Goal: Task Accomplishment & Management: Manage account settings

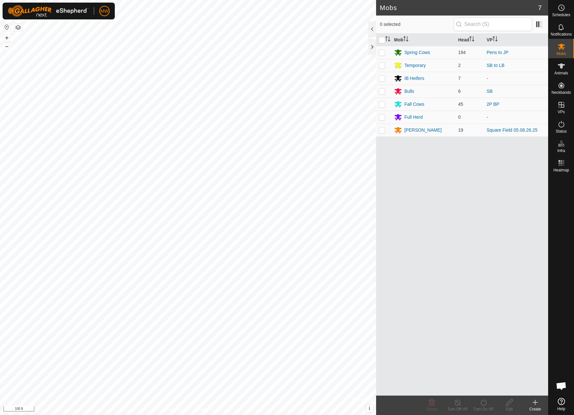
click at [533, 402] on icon at bounding box center [536, 403] width 8 height 8
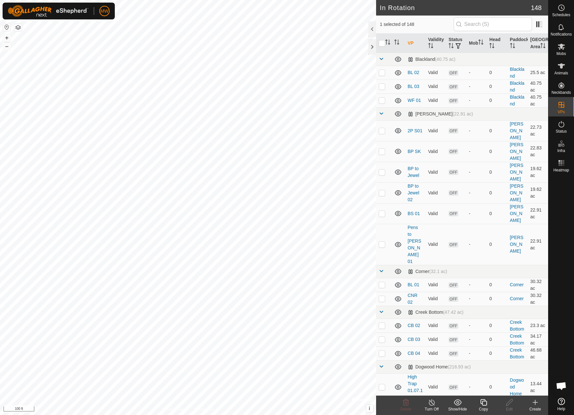
checkbox input "false"
checkbox input "true"
click at [536, 406] on icon at bounding box center [536, 403] width 8 height 8
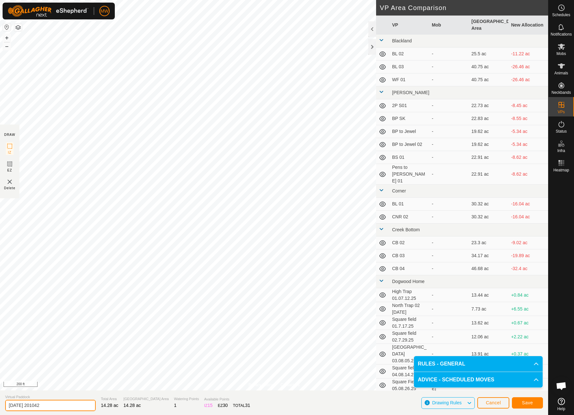
drag, startPoint x: 60, startPoint y: 406, endPoint x: 0, endPoint y: 400, distance: 60.1
click at [0, 400] on section "Virtual Paddock [DATE] 201042 Total Area 14.28 ac Grazing Area 14.28 ac Waterin…" at bounding box center [274, 402] width 548 height 25
type input "01.09.09.25 [GEOGRAPHIC_DATA]"
click at [536, 404] on button "Save" at bounding box center [527, 402] width 31 height 11
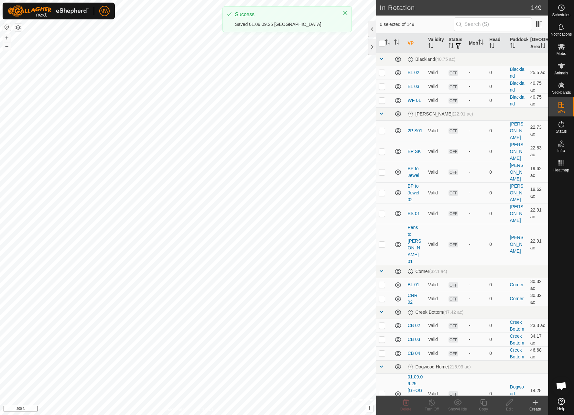
click at [563, 51] on es-mob-svg-icon at bounding box center [562, 46] width 12 height 10
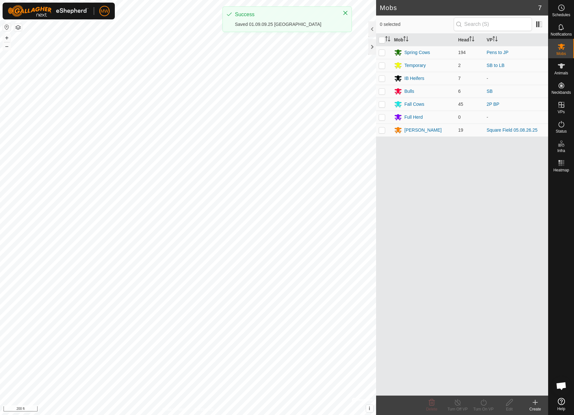
click at [561, 49] on icon at bounding box center [562, 47] width 8 height 8
click at [383, 132] on p-checkbox at bounding box center [382, 129] width 6 height 5
checkbox input "true"
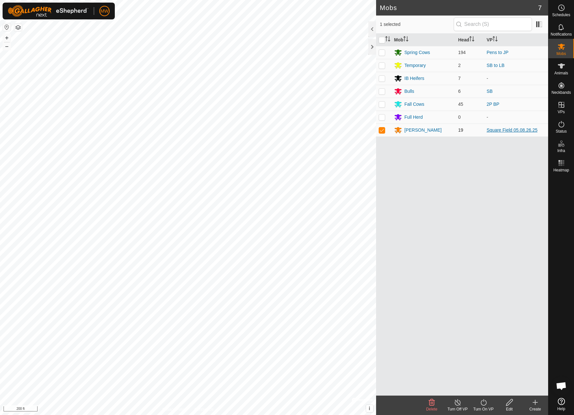
click at [503, 131] on link "Square Field 05.08.26.25" at bounding box center [512, 129] width 51 height 5
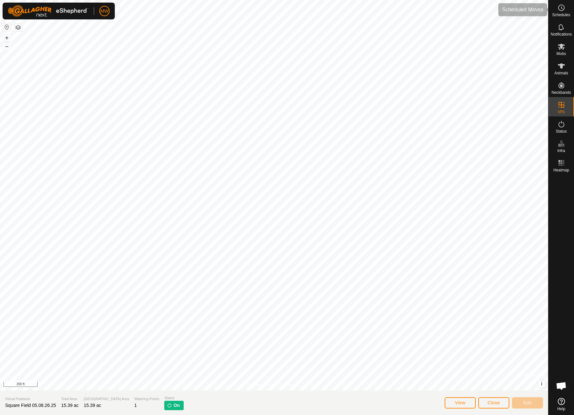
click at [562, 10] on circle at bounding box center [562, 8] width 6 height 6
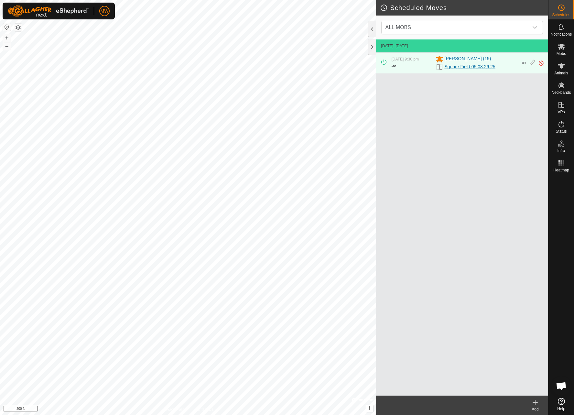
click at [467, 68] on link "Square Field 05.08.26.25" at bounding box center [470, 66] width 51 height 7
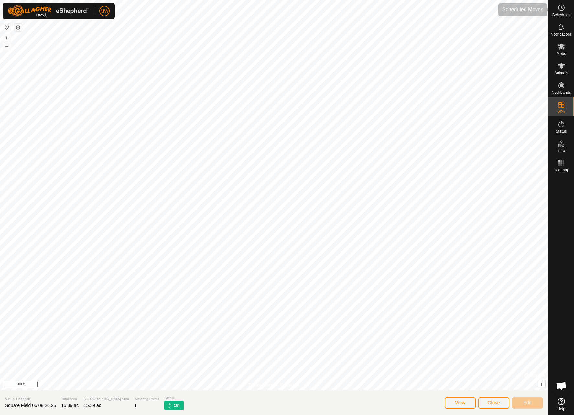
click at [562, 10] on icon at bounding box center [562, 8] width 8 height 8
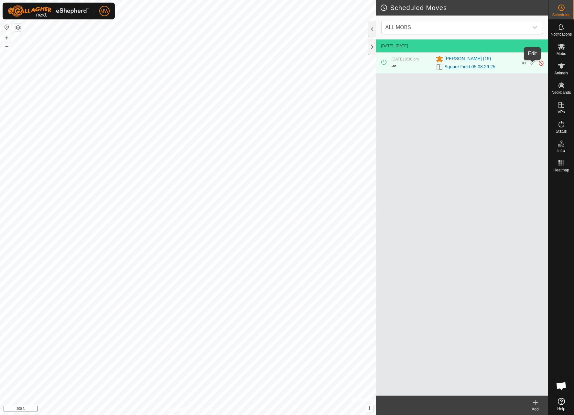
click at [531, 65] on icon at bounding box center [532, 63] width 5 height 7
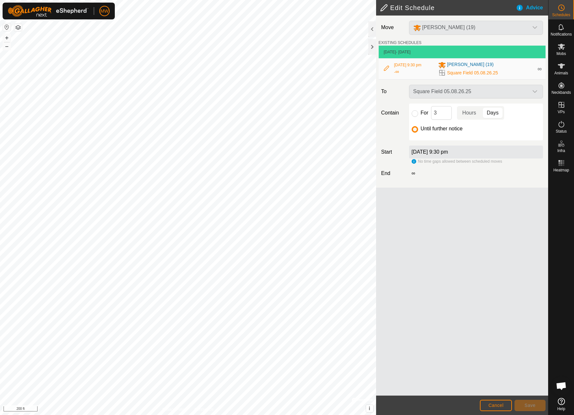
click at [490, 95] on div "Square Field 05.08.26.25" at bounding box center [476, 92] width 139 height 14
click at [537, 95] on div "Square Field 05.08.26.25" at bounding box center [476, 92] width 139 height 14
click at [495, 98] on div "Square Field 05.08.26.25" at bounding box center [476, 92] width 139 height 14
click at [438, 97] on div "Square Field 05.08.26.25" at bounding box center [476, 92] width 139 height 14
click at [537, 95] on div "Square Field 05.08.26.25" at bounding box center [476, 92] width 139 height 14
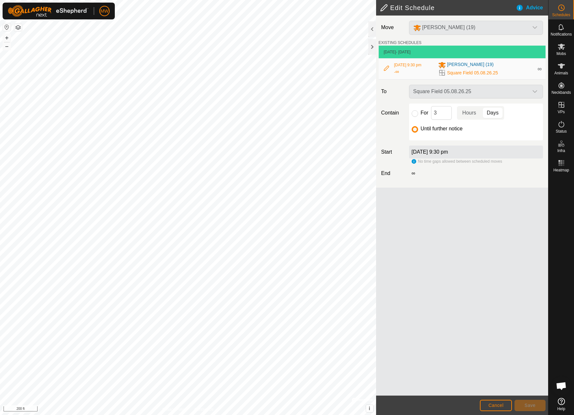
click at [473, 97] on div "Square Field 05.08.26.25" at bounding box center [476, 92] width 139 height 14
click at [533, 94] on div "Square Field 05.08.26.25" at bounding box center [476, 92] width 139 height 14
click at [454, 98] on div "Square Field 05.08.26.25" at bounding box center [476, 92] width 139 height 14
click at [428, 96] on div "Square Field 05.08.26.25" at bounding box center [476, 92] width 139 height 14
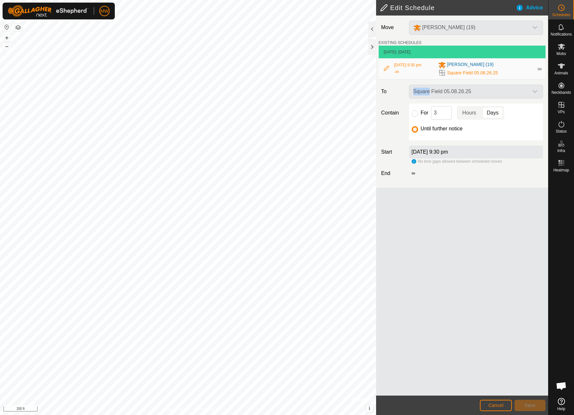
click at [466, 96] on div "Square Field 05.08.26.25" at bounding box center [476, 92] width 139 height 14
click at [537, 98] on div "Square Field 05.08.26.25" at bounding box center [476, 92] width 139 height 14
drag, startPoint x: 488, startPoint y: 275, endPoint x: 496, endPoint y: 265, distance: 12.6
click at [488, 275] on div "Move [PERSON_NAME] (19) EXISTING SCHEDULES [DATE] - [DATE] [DATE] 9:30 pm - ∞ […" at bounding box center [462, 206] width 172 height 380
click at [541, 71] on span "∞" at bounding box center [540, 69] width 4 height 6
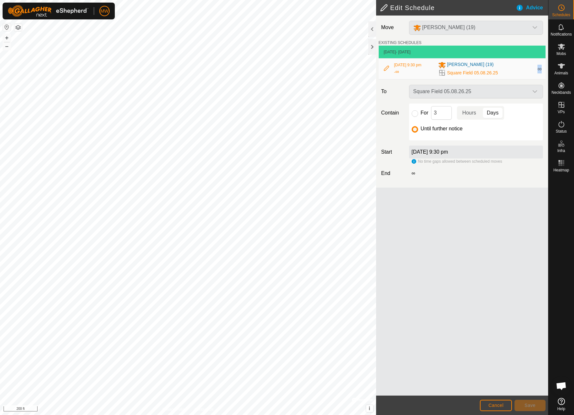
click at [541, 71] on span "∞" at bounding box center [540, 69] width 4 height 6
click at [468, 76] on span "Square Field 05.08.26.25" at bounding box center [472, 73] width 51 height 7
click at [429, 97] on div "Square Field 05.08.26.25" at bounding box center [476, 92] width 139 height 14
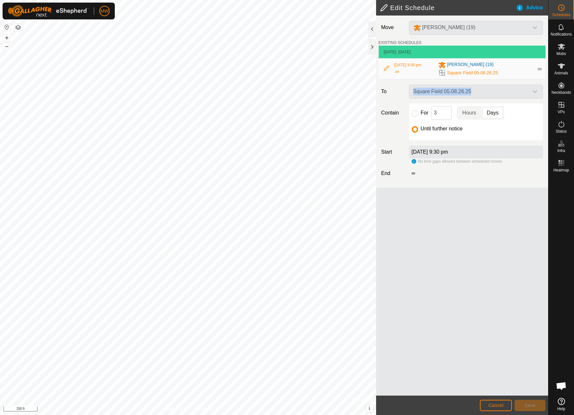
drag, startPoint x: 487, startPoint y: 97, endPoint x: 492, endPoint y: 97, distance: 4.5
click at [492, 97] on div "Square Field 05.08.26.25" at bounding box center [476, 92] width 139 height 14
drag, startPoint x: 443, startPoint y: 271, endPoint x: 445, endPoint y: 264, distance: 8.2
click at [443, 271] on div "Move [PERSON_NAME] (19) EXISTING SCHEDULES [DATE] - [DATE] [DATE] 9:30 pm - ∞ […" at bounding box center [462, 206] width 172 height 380
click at [529, 7] on div "Advice" at bounding box center [532, 8] width 32 height 8
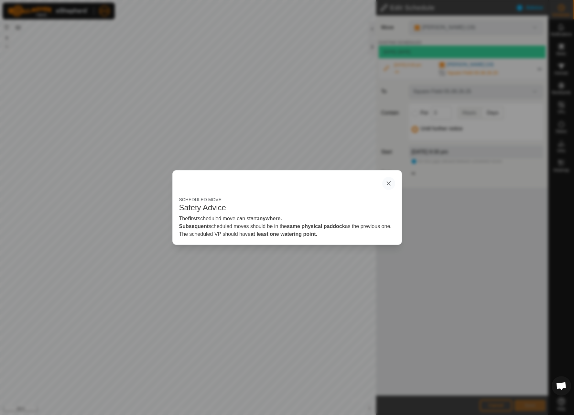
click at [387, 181] on icon "button" at bounding box center [389, 183] width 4 height 4
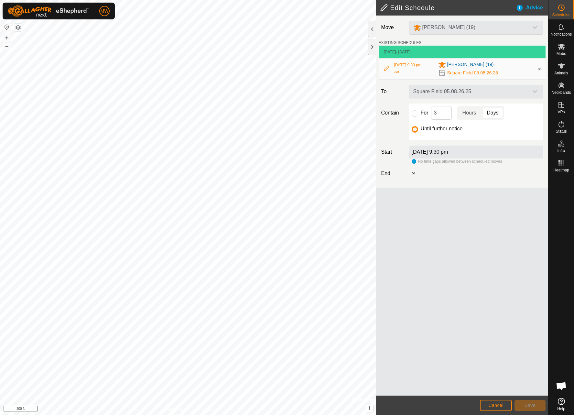
click at [444, 92] on div "Square Field 05.08.26.25" at bounding box center [476, 92] width 139 height 14
drag, startPoint x: 447, startPoint y: 95, endPoint x: 494, endPoint y: 90, distance: 47.5
click at [447, 95] on div "Square Field 05.08.26.25" at bounding box center [476, 92] width 139 height 14
click at [536, 95] on div "Square Field 05.08.26.25" at bounding box center [476, 92] width 139 height 14
drag, startPoint x: 536, startPoint y: 95, endPoint x: 430, endPoint y: 188, distance: 140.8
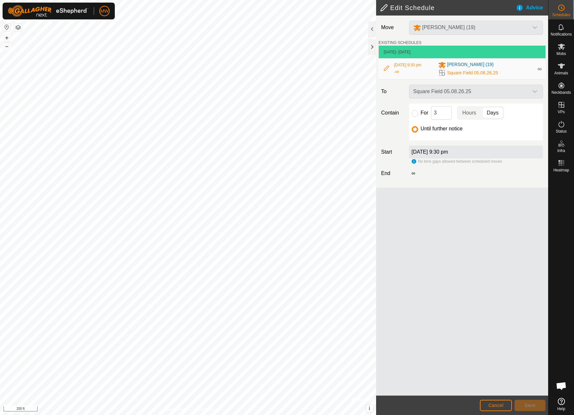
click at [535, 96] on div "Square Field 05.08.26.25" at bounding box center [476, 92] width 139 height 14
drag, startPoint x: 390, startPoint y: 294, endPoint x: 409, endPoint y: 308, distance: 23.2
click at [392, 296] on div "Move [PERSON_NAME] (19) EXISTING SCHEDULES [DATE] - [DATE] [DATE] 9:30 pm - ∞ […" at bounding box center [462, 206] width 172 height 380
click at [496, 407] on span "Cancel" at bounding box center [495, 405] width 15 height 5
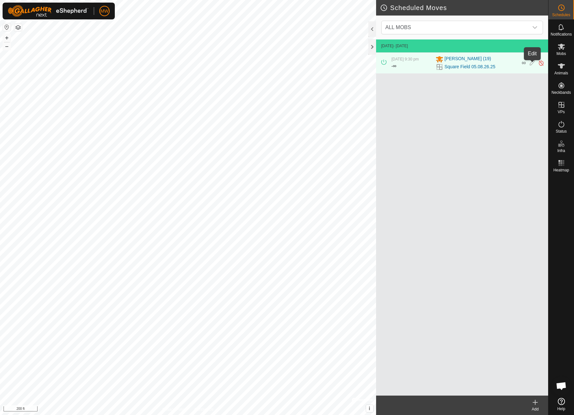
click at [531, 63] on icon at bounding box center [532, 63] width 5 height 7
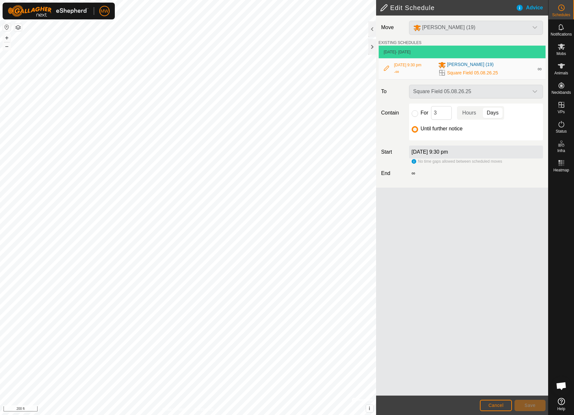
click at [520, 98] on div "Square Field 05.08.26.25" at bounding box center [476, 92] width 139 height 14
click at [535, 96] on div "Square Field 05.08.26.25" at bounding box center [476, 92] width 139 height 14
click at [533, 97] on div "Square Field 05.08.26.25" at bounding box center [476, 92] width 139 height 14
click at [448, 154] on label "[DATE] 9:30 pm" at bounding box center [430, 151] width 37 height 5
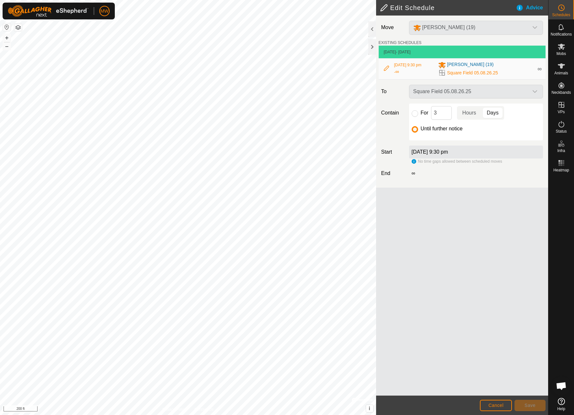
click at [448, 155] on label "[DATE] 9:30 pm" at bounding box center [430, 151] width 37 height 5
click at [434, 155] on label "[DATE] 9:30 pm" at bounding box center [430, 151] width 37 height 5
click at [426, 159] on div "[DATE] 9:30 pm" at bounding box center [476, 152] width 134 height 13
click at [483, 158] on div "[DATE] 9:30 pm" at bounding box center [476, 152] width 134 height 13
click at [482, 158] on div "[DATE] 9:30 pm" at bounding box center [476, 152] width 134 height 13
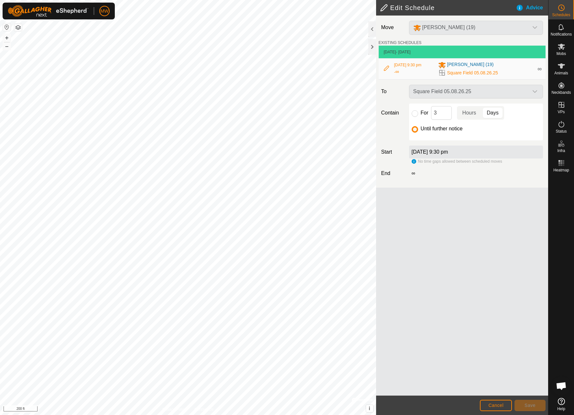
click at [482, 158] on div "[DATE] 9:30 pm" at bounding box center [476, 152] width 134 height 13
click at [448, 155] on label "[DATE] 9:30 pm" at bounding box center [430, 151] width 37 height 5
click at [400, 65] on span "[DATE] 9:30 pm" at bounding box center [407, 65] width 27 height 5
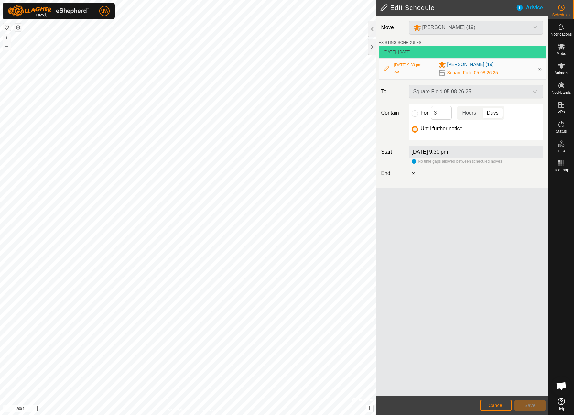
click at [409, 47] on td "[DATE] - [DATE]" at bounding box center [462, 52] width 167 height 13
click at [411, 54] on span "- [DATE]" at bounding box center [403, 52] width 15 height 5
click at [503, 405] on span "Cancel" at bounding box center [495, 405] width 15 height 5
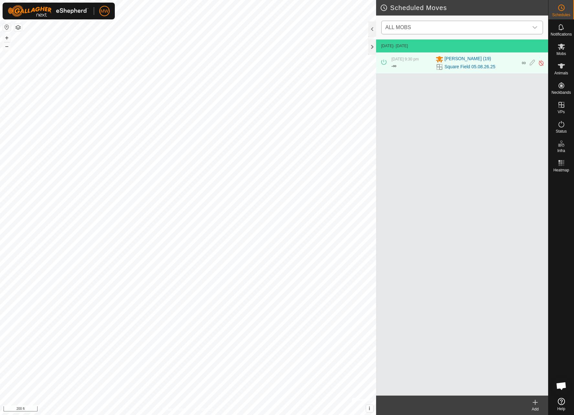
click at [536, 27] on icon "dropdown trigger" at bounding box center [535, 27] width 5 height 3
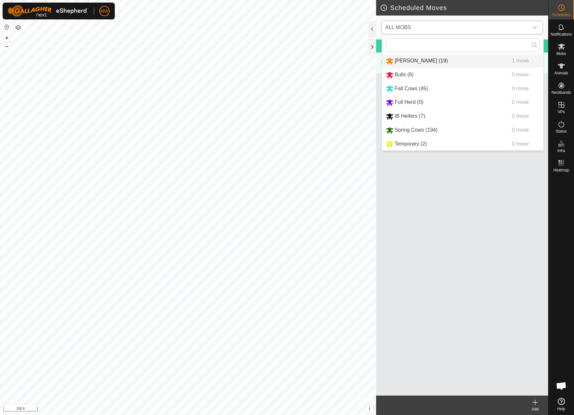
click at [416, 61] on li "[PERSON_NAME] (19) 1 move" at bounding box center [462, 60] width 161 height 13
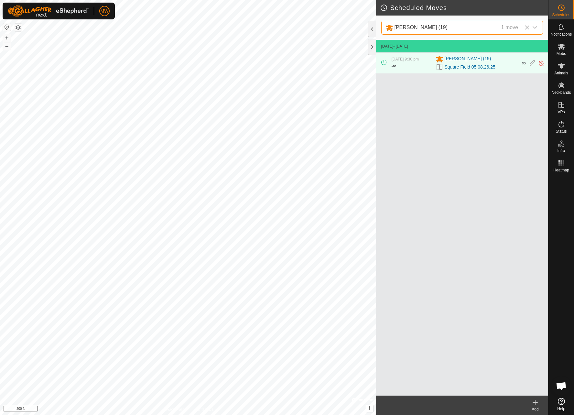
click at [463, 46] on td "[DATE] - [DATE]" at bounding box center [462, 46] width 172 height 13
click at [458, 68] on link "Square Field 05.08.26.25" at bounding box center [470, 67] width 51 height 7
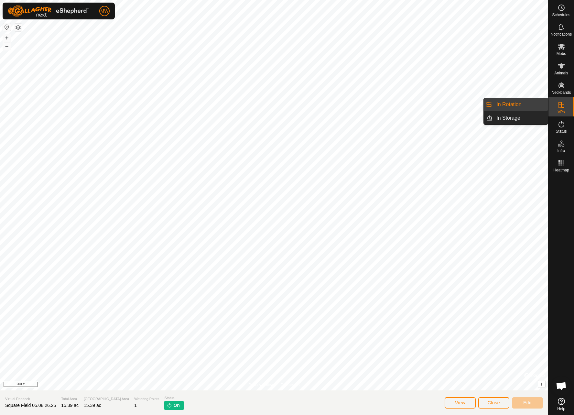
click at [530, 107] on link "In Rotation" at bounding box center [520, 104] width 55 height 13
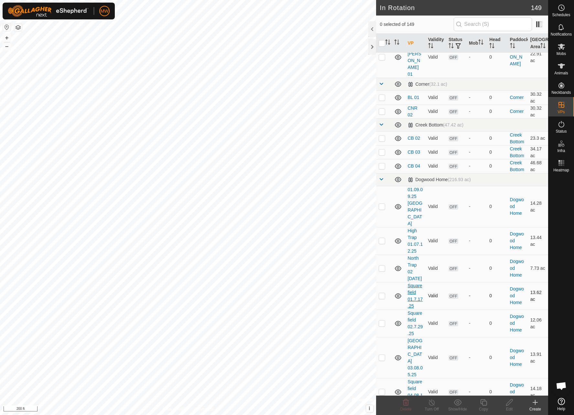
scroll to position [189, 0]
click at [380, 203] on p-checkbox at bounding box center [382, 205] width 6 height 5
click at [382, 203] on p-checkbox at bounding box center [382, 205] width 6 height 5
click at [383, 203] on p-checkbox at bounding box center [382, 205] width 6 height 5
checkbox input "true"
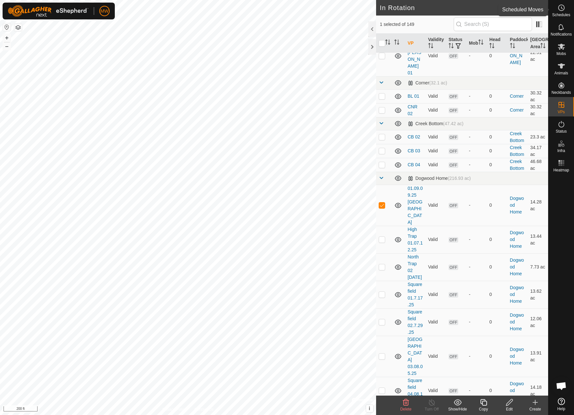
click at [566, 13] on span "Schedules" at bounding box center [561, 15] width 18 height 4
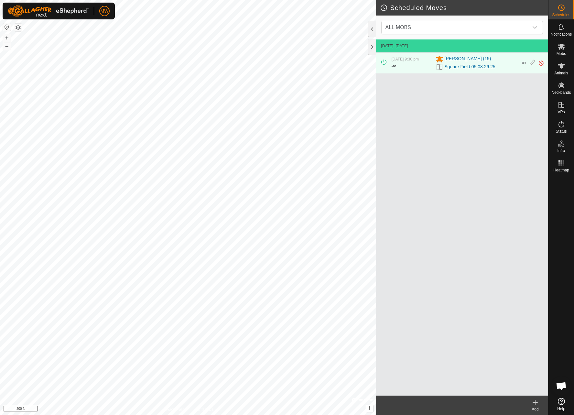
click at [382, 65] on icon at bounding box center [383, 62] width 5 height 5
click at [399, 31] on span "ALL MOBS" at bounding box center [456, 27] width 146 height 13
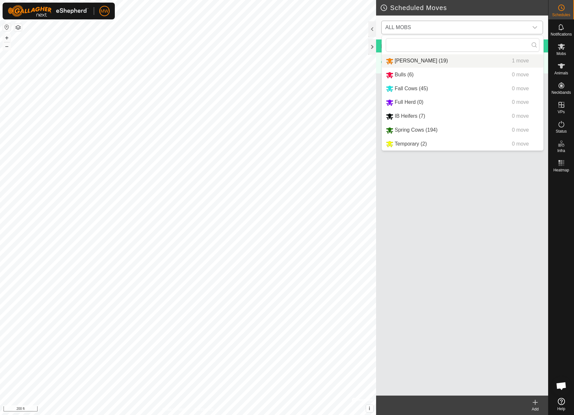
click at [395, 55] on li "[PERSON_NAME] (19) 1 move" at bounding box center [462, 60] width 161 height 13
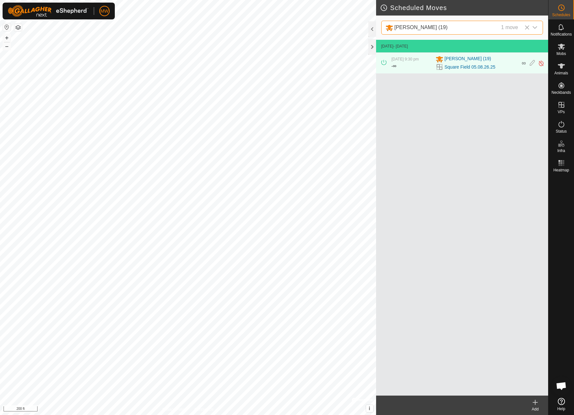
click at [528, 28] on icon at bounding box center [527, 27] width 5 height 5
click at [535, 27] on icon "dropdown trigger" at bounding box center [534, 27] width 5 height 5
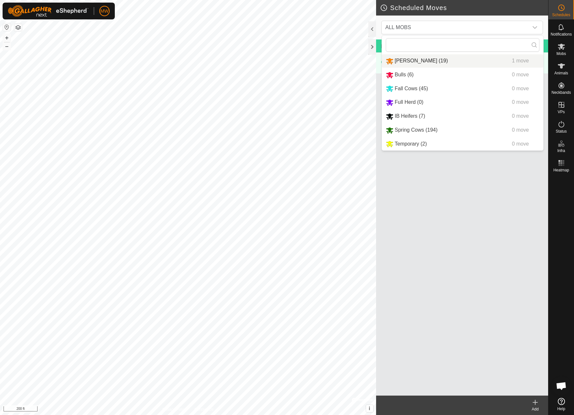
click at [422, 59] on li "[PERSON_NAME] (19) 1 move" at bounding box center [462, 60] width 161 height 13
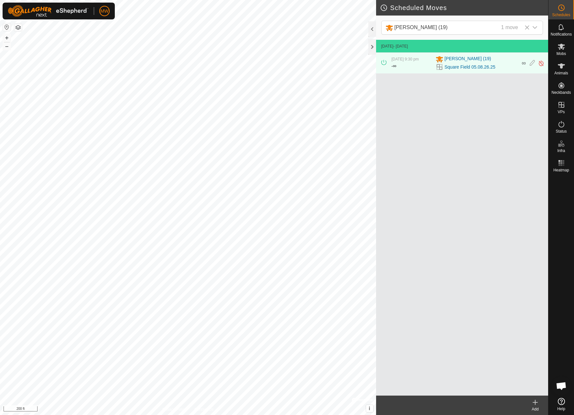
click at [537, 402] on icon at bounding box center [535, 402] width 5 height 0
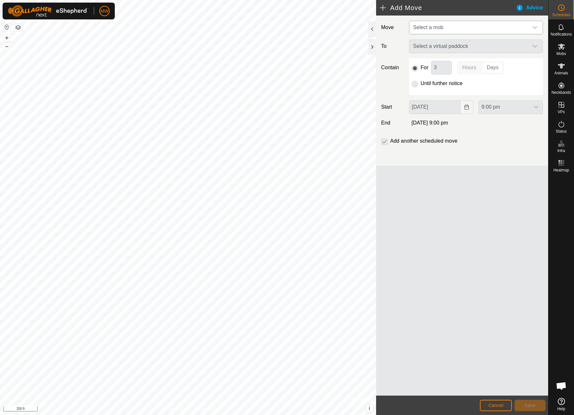
click at [427, 29] on span "Select a mob" at bounding box center [428, 27] width 30 height 5
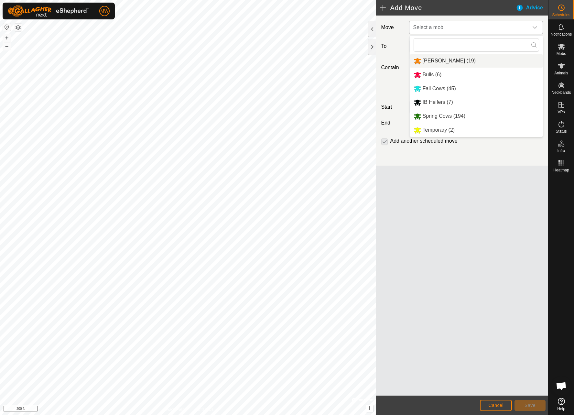
click at [426, 61] on li "[PERSON_NAME] (19)" at bounding box center [476, 60] width 133 height 13
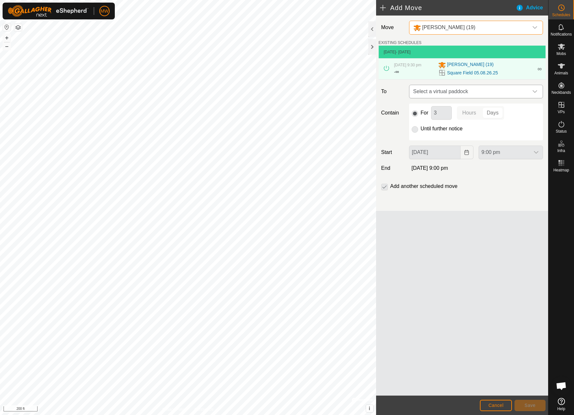
click at [425, 97] on span "Select a virtual paddock" at bounding box center [470, 91] width 118 height 13
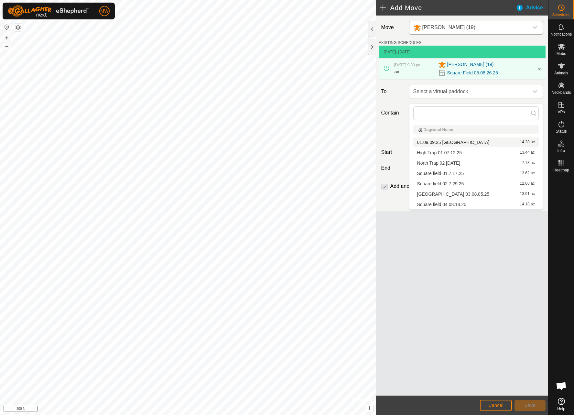
click at [422, 141] on li "01.09.09.25 Terrace Field 14.28 ac" at bounding box center [476, 142] width 126 height 10
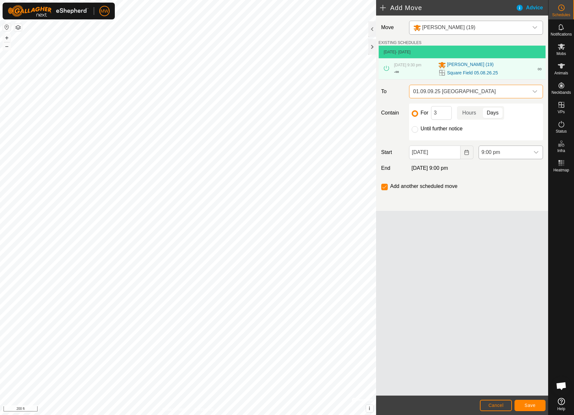
click at [537, 155] on icon "dropdown trigger" at bounding box center [536, 152] width 5 height 5
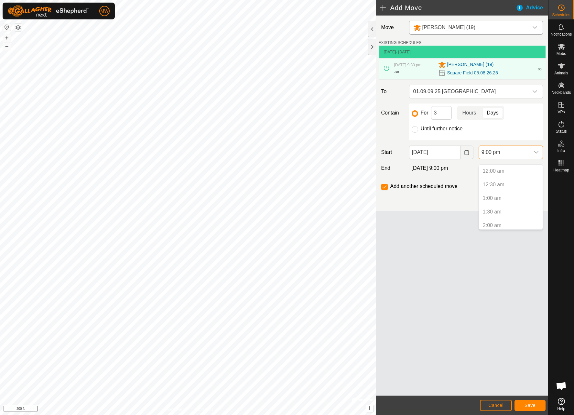
scroll to position [519, 0]
click at [495, 222] on li "9:00 pm" at bounding box center [511, 222] width 64 height 13
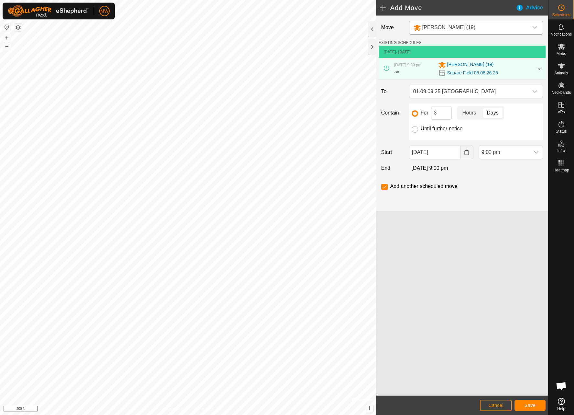
click at [414, 133] on input "Until further notice" at bounding box center [415, 129] width 6 height 6
radio input "true"
checkbox input "false"
click at [537, 155] on icon "dropdown trigger" at bounding box center [536, 152] width 5 height 5
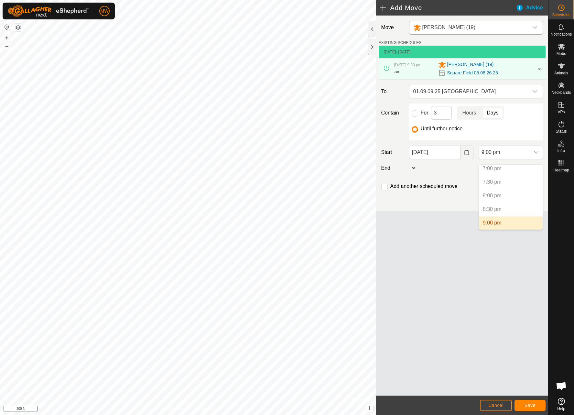
scroll to position [571, 0]
click at [486, 183] on li "9:30 pm" at bounding box center [511, 184] width 64 height 13
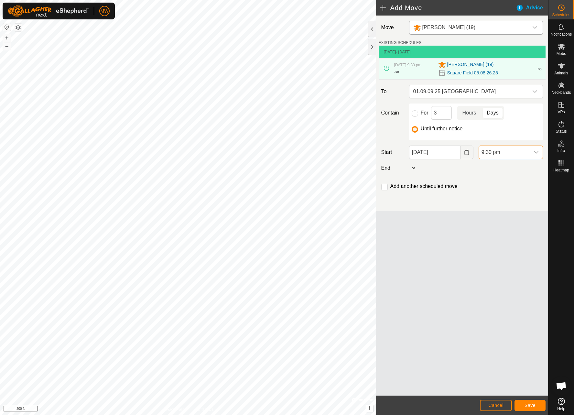
click at [527, 402] on button "Save" at bounding box center [530, 405] width 31 height 11
